Goal: Task Accomplishment & Management: Manage account settings

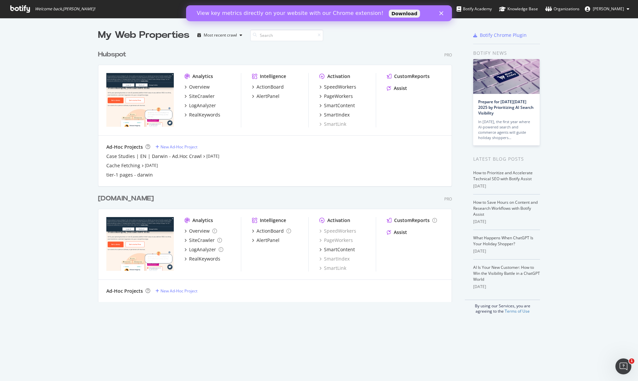
scroll to position [376, 628]
click at [119, 56] on div "Hubspot" at bounding box center [112, 55] width 28 height 10
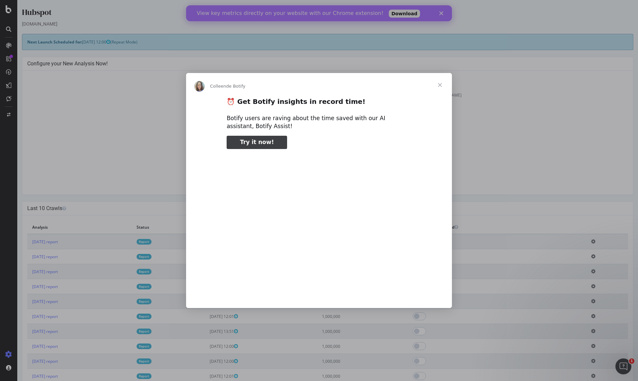
type input "26583"
click at [442, 86] on span "Fermer" at bounding box center [440, 85] width 24 height 24
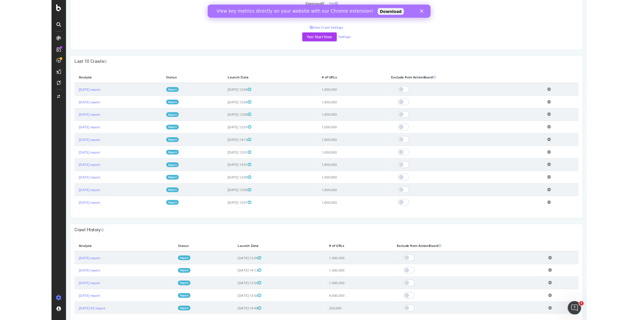
scroll to position [127, 0]
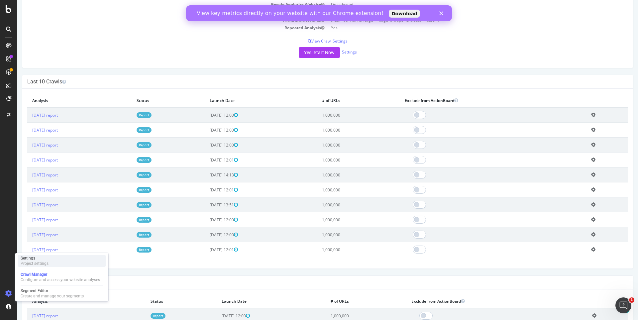
click at [47, 263] on div "Project settings" at bounding box center [35, 263] width 28 height 5
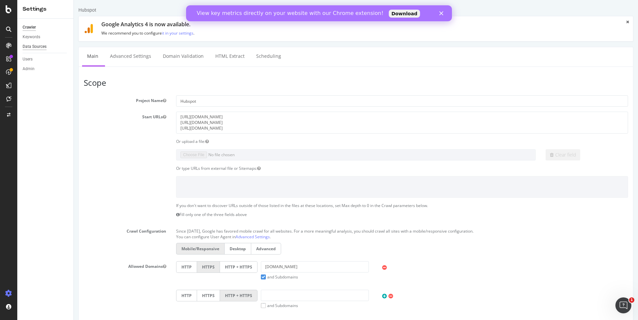
click at [37, 47] on div "Data Sources" at bounding box center [35, 46] width 24 height 7
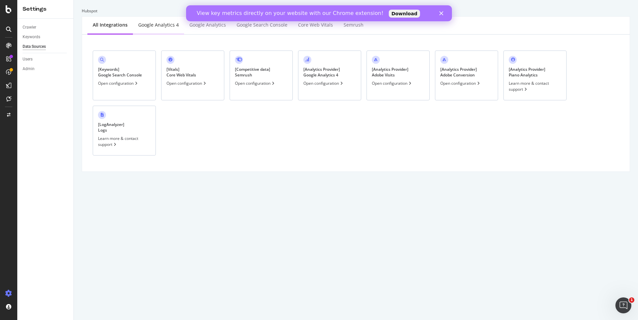
click at [171, 29] on div "Google Analytics 4" at bounding box center [158, 25] width 51 height 18
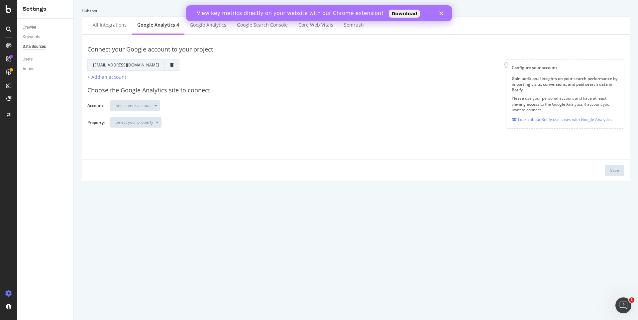
click at [442, 14] on polygon "Fermer" at bounding box center [441, 13] width 4 height 4
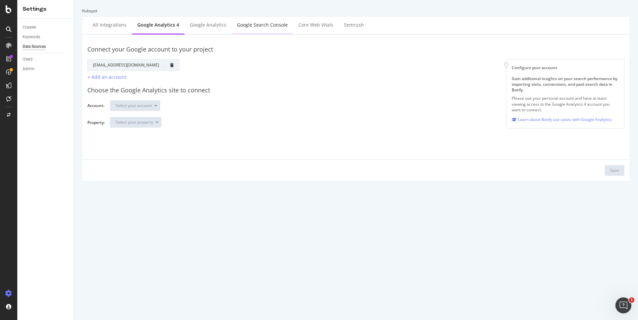
click at [256, 29] on div "Google Search Console" at bounding box center [262, 25] width 61 height 18
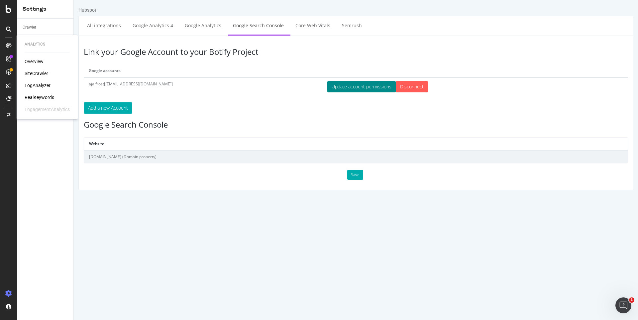
click at [327, 84] on button "Update account permissions" at bounding box center [361, 86] width 68 height 11
click at [262, 197] on html "Hubspot All integrations Google Analytics 4 Google Analytics Google Search Cons…" at bounding box center [356, 98] width 564 height 197
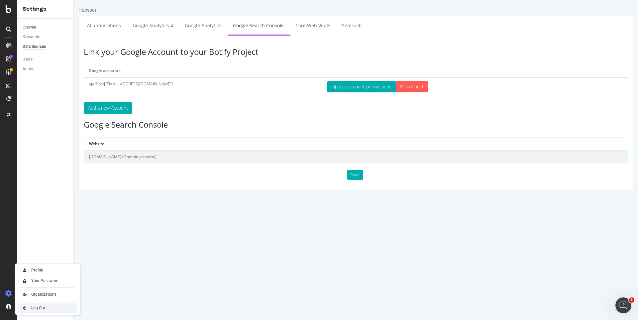
click at [36, 310] on div "Log Out" at bounding box center [38, 307] width 14 height 5
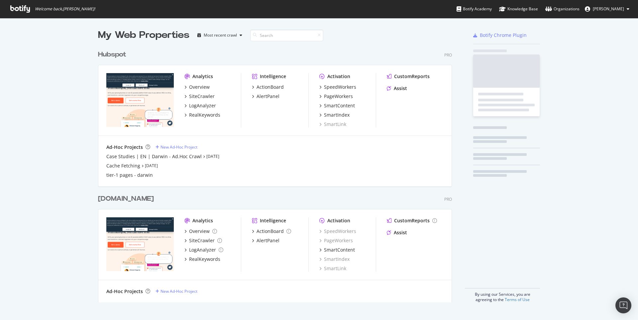
scroll to position [255, 354]
